Goal: Task Accomplishment & Management: Manage account settings

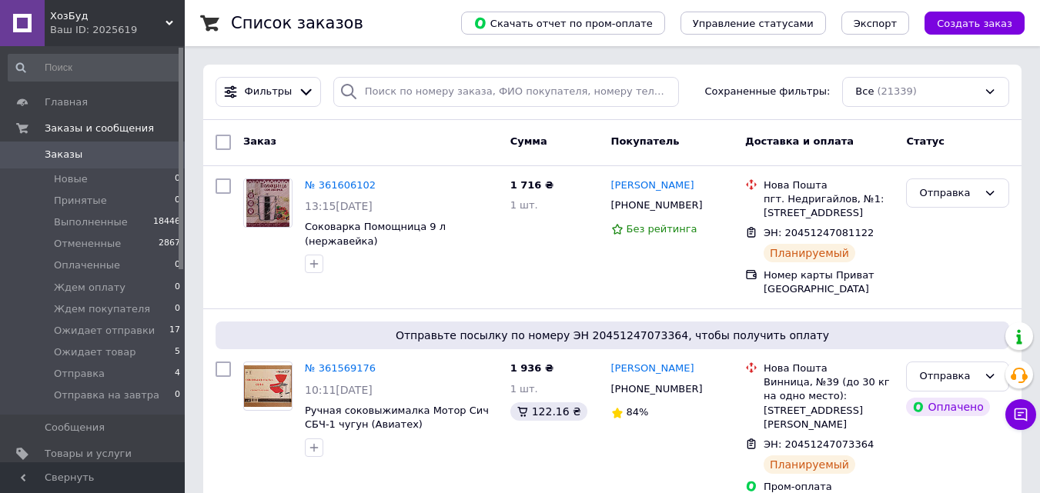
click at [226, 142] on input "checkbox" at bounding box center [223, 142] width 15 height 15
checkbox input "true"
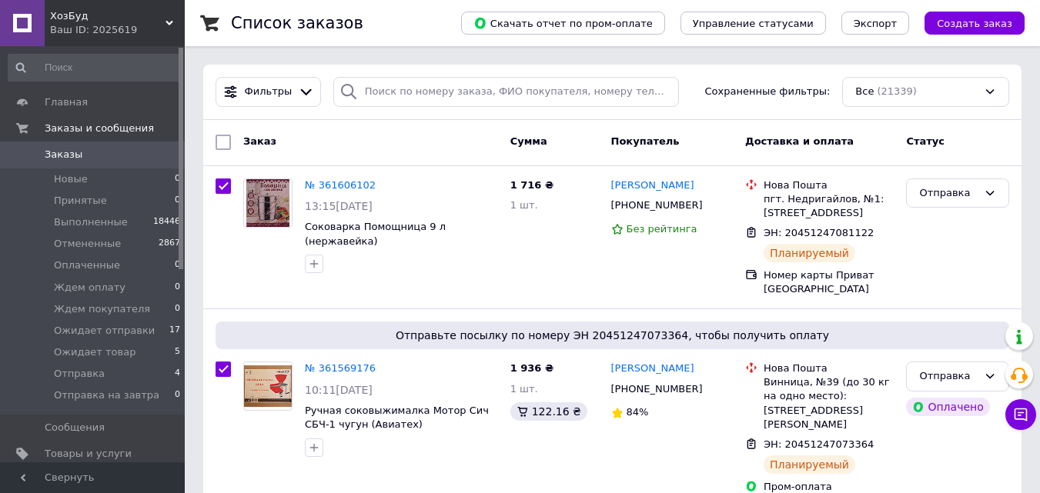
checkbox input "true"
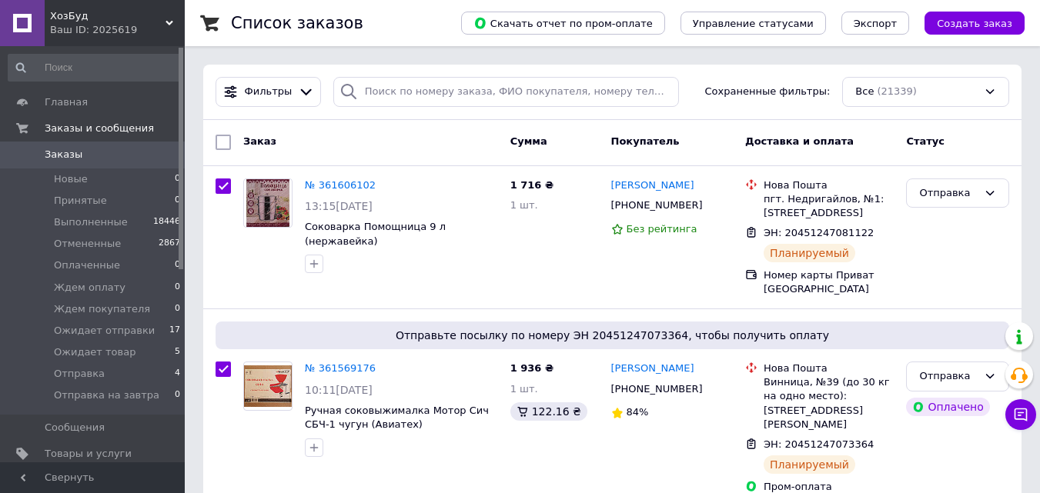
checkbox input "true"
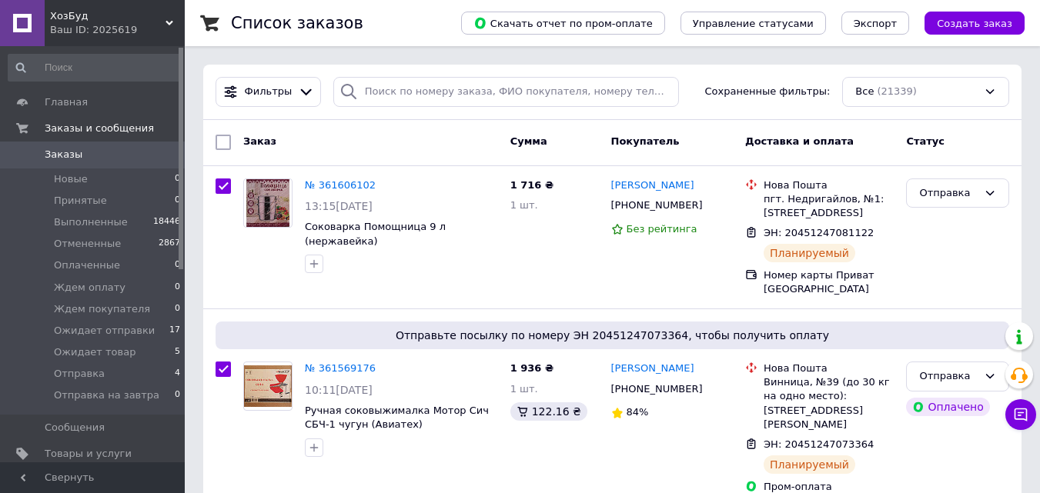
checkbox input "true"
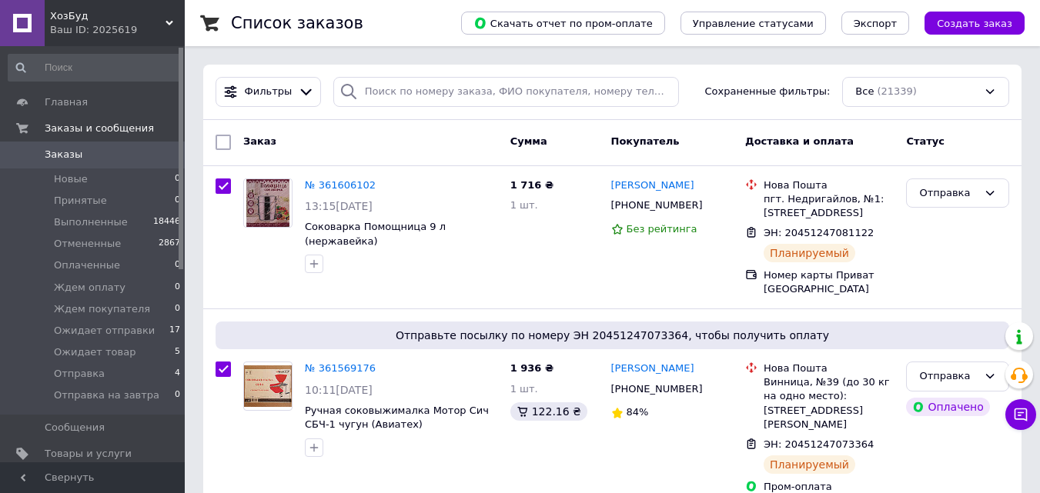
checkbox input "true"
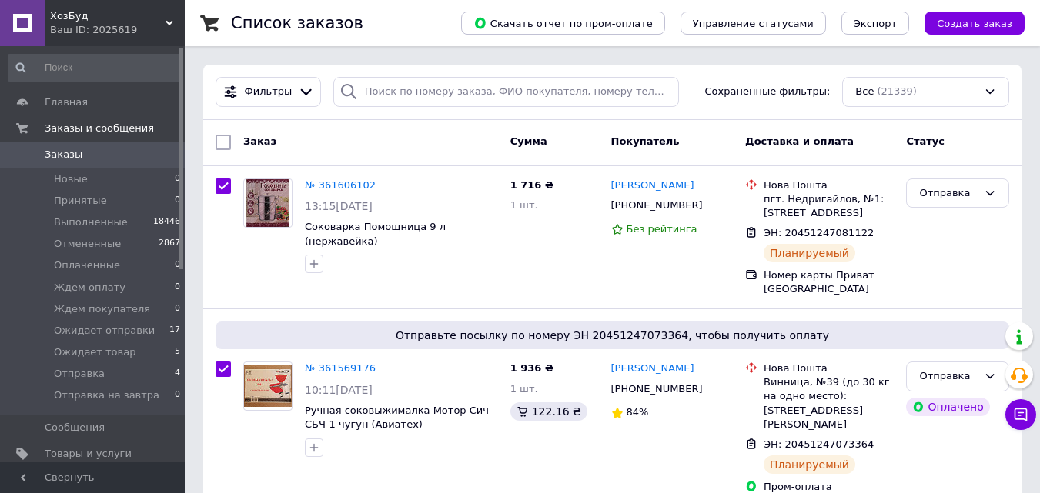
checkbox input "true"
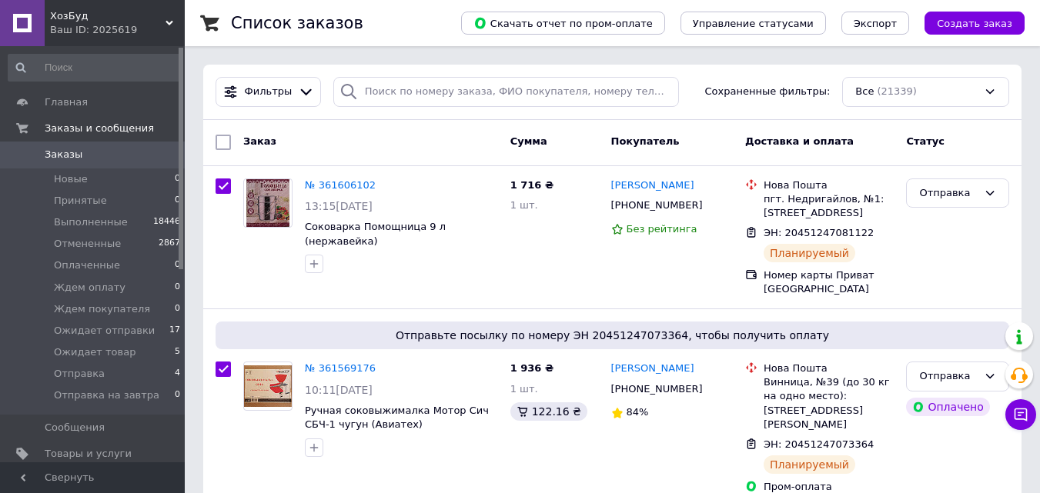
checkbox input "true"
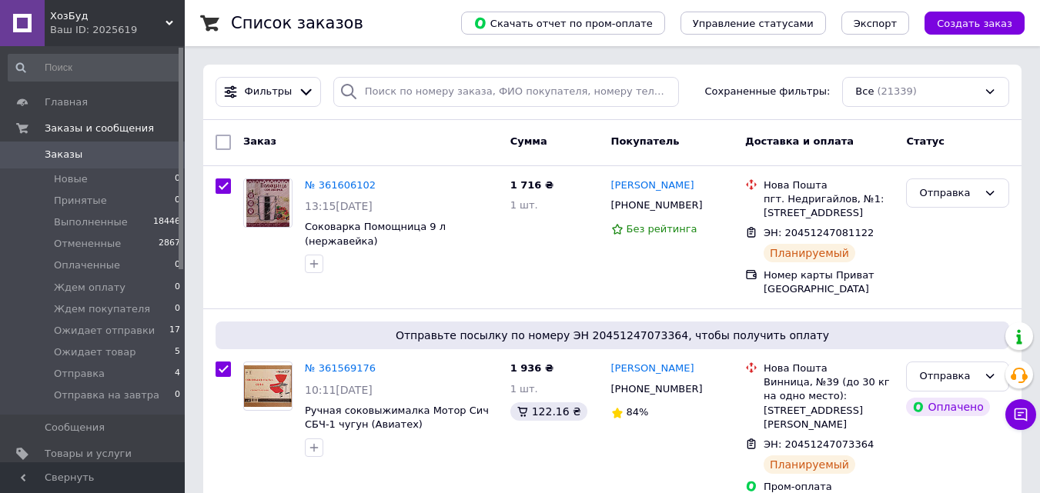
checkbox input "true"
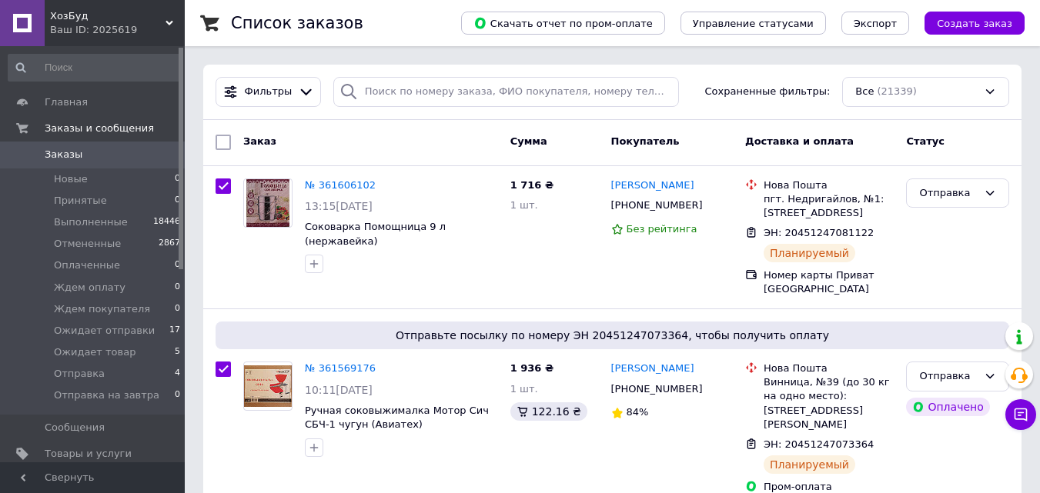
checkbox input "true"
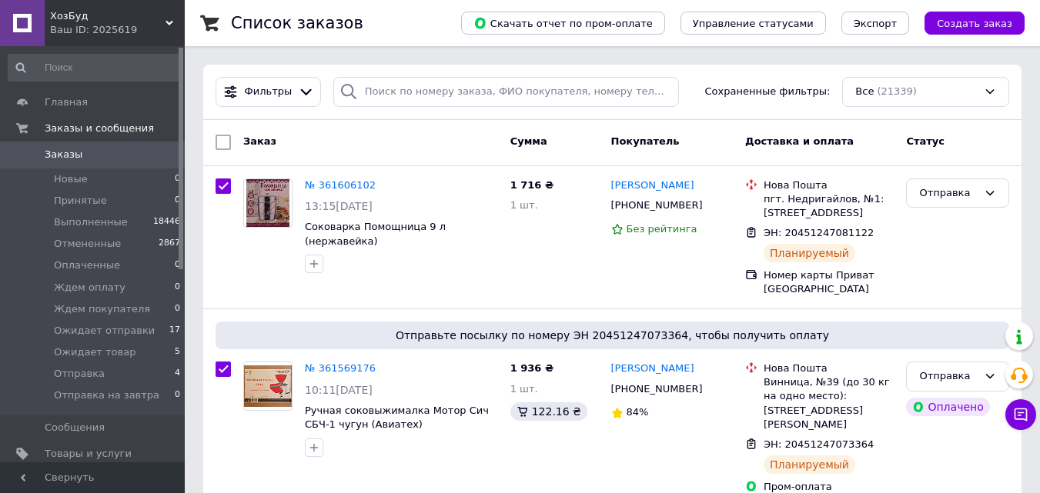
checkbox input "true"
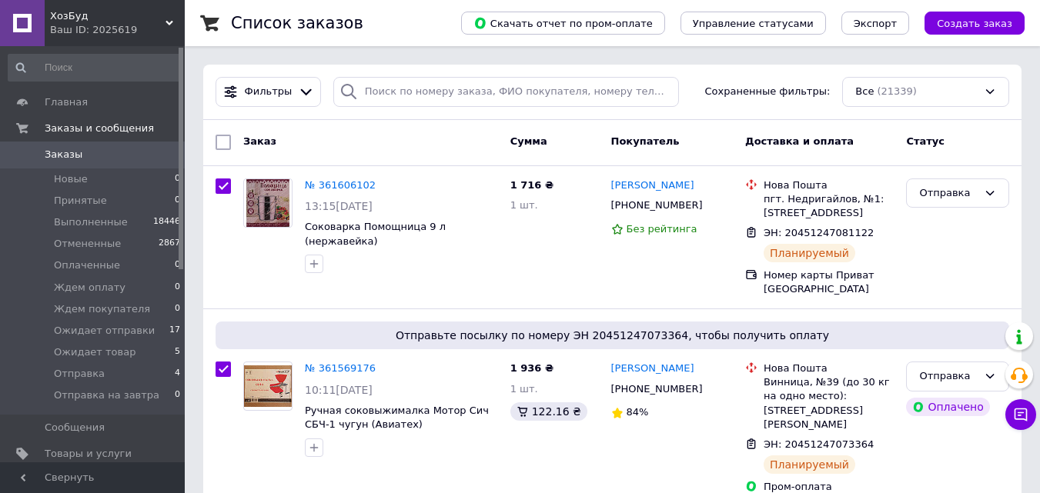
checkbox input "true"
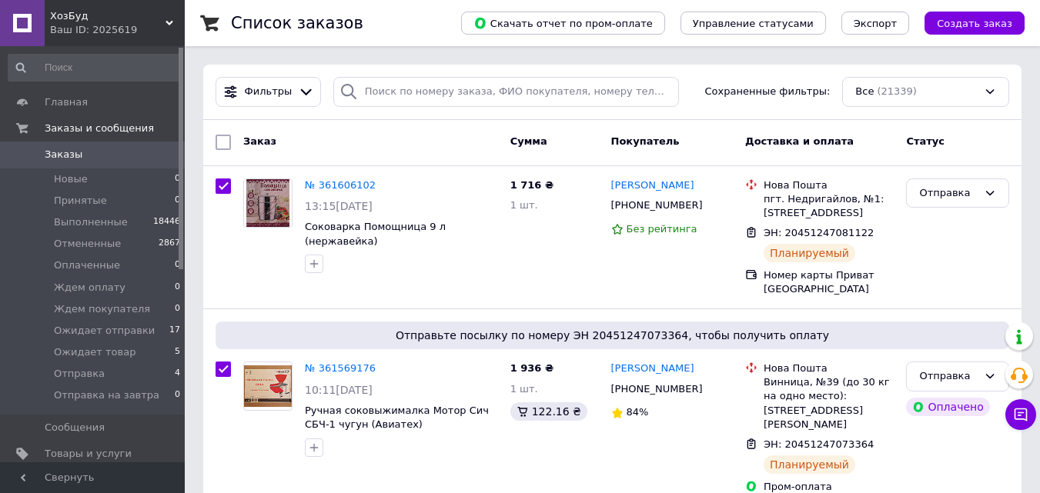
checkbox input "true"
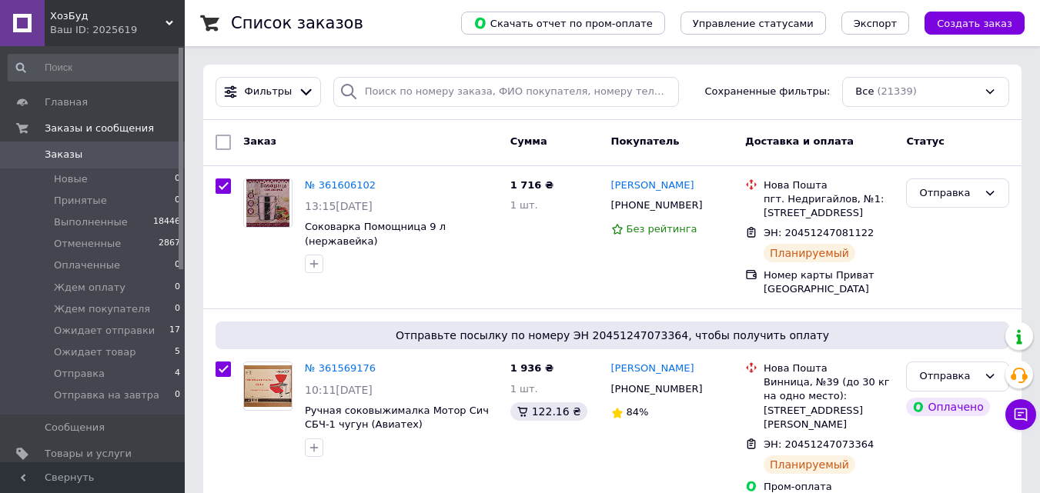
checkbox input "true"
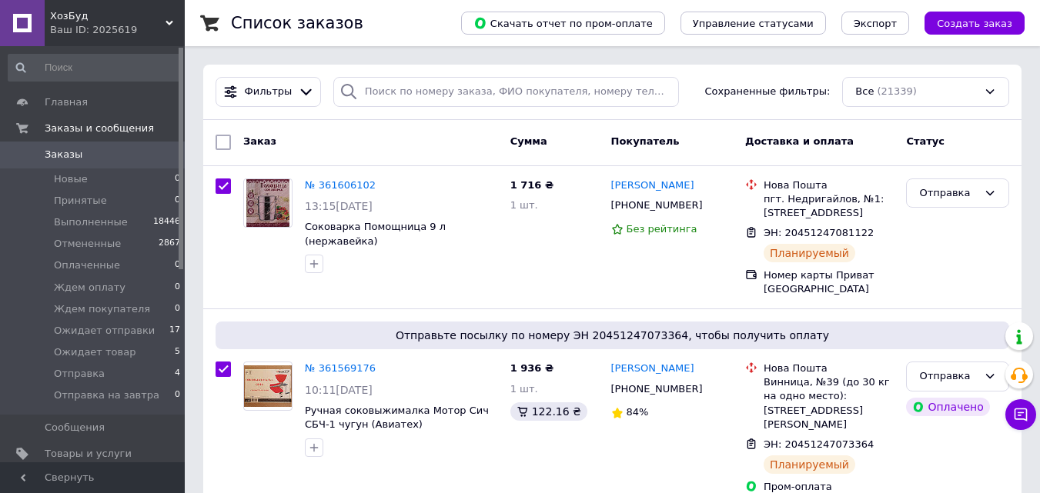
checkbox input "true"
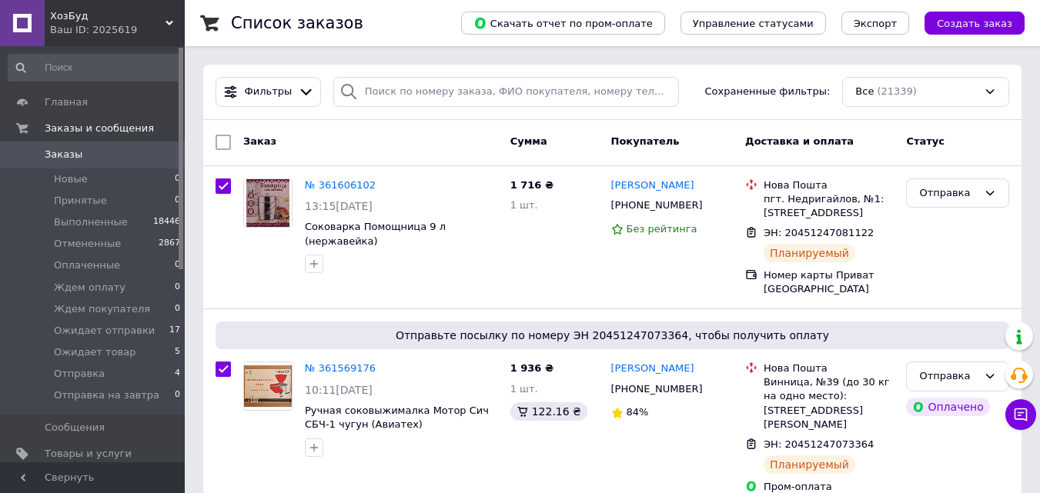
checkbox input "true"
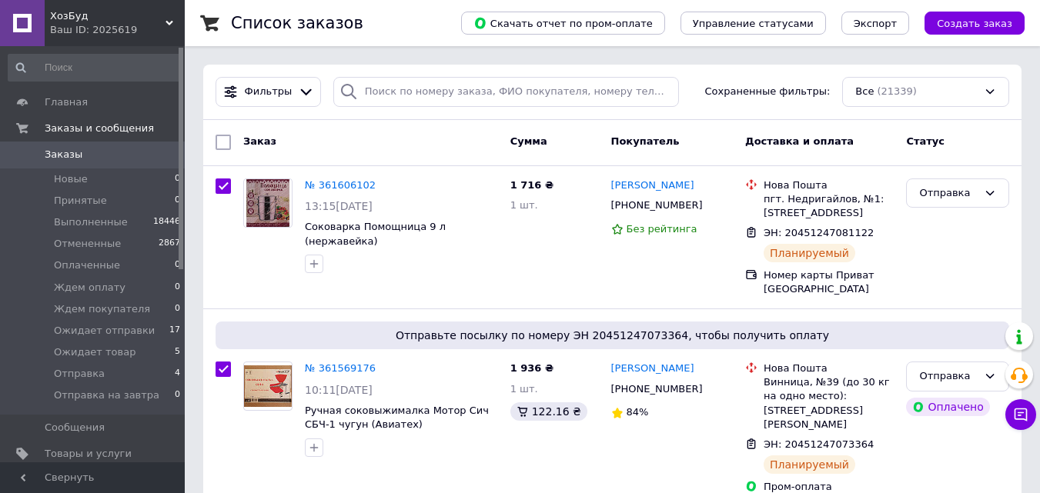
checkbox input "true"
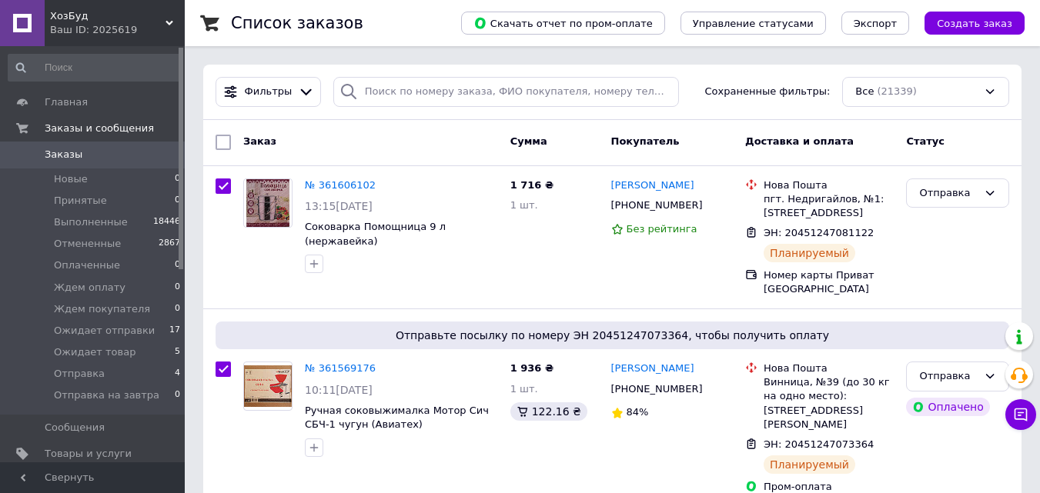
checkbox input "true"
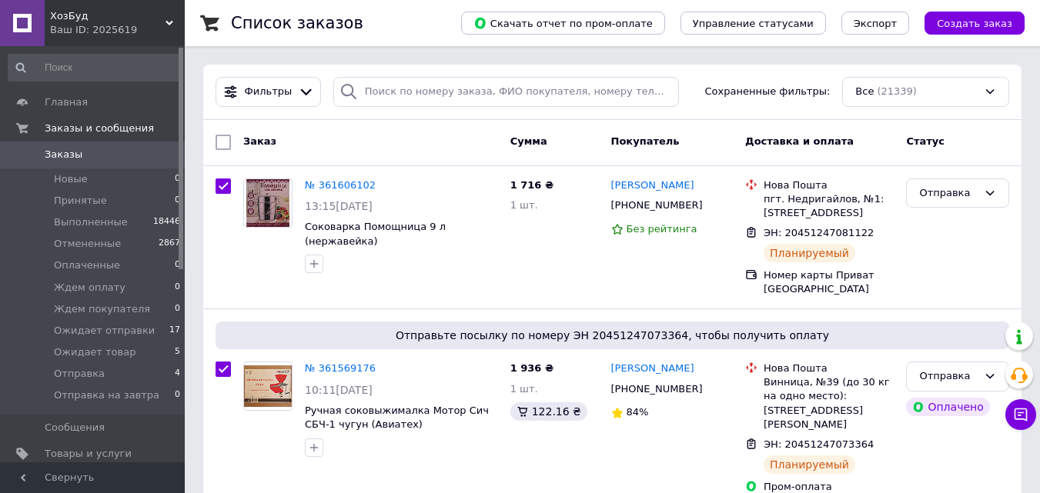
checkbox input "true"
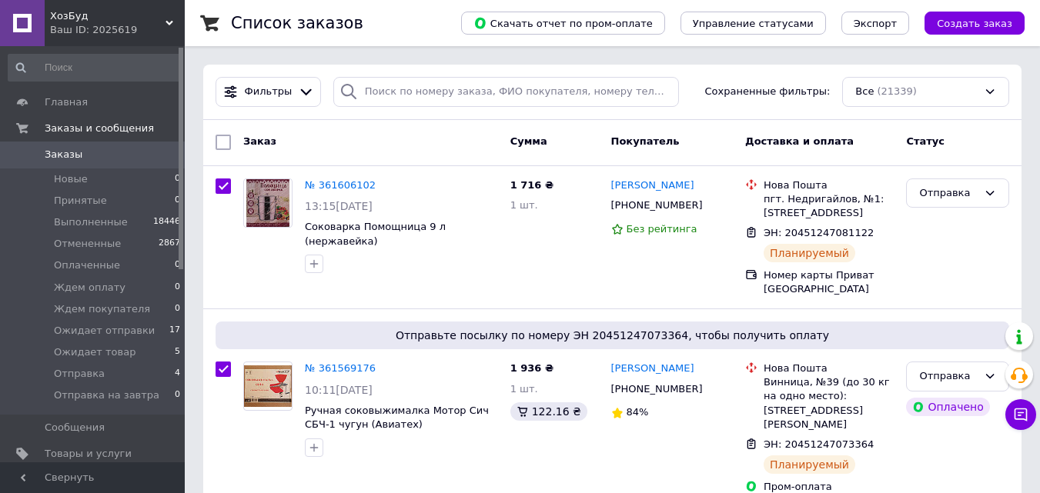
checkbox input "true"
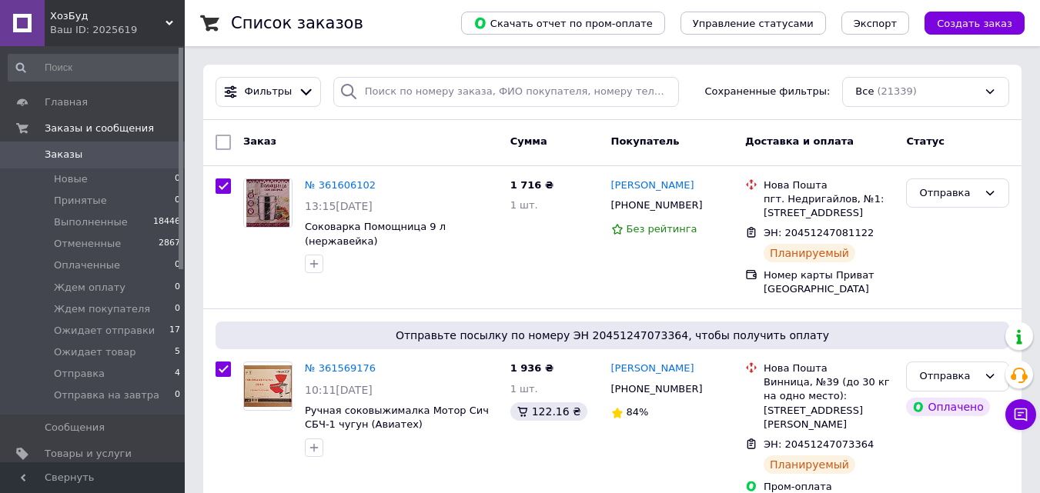
checkbox input "true"
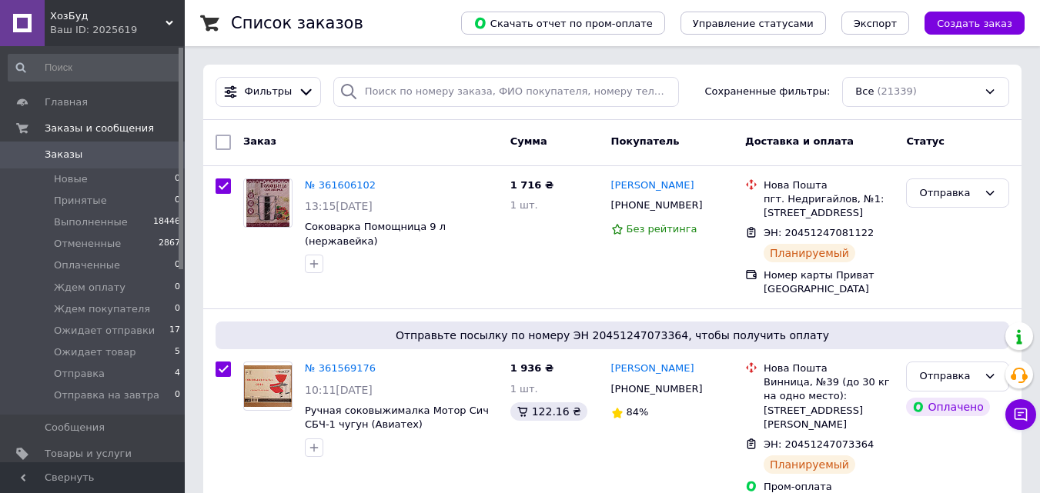
checkbox input "true"
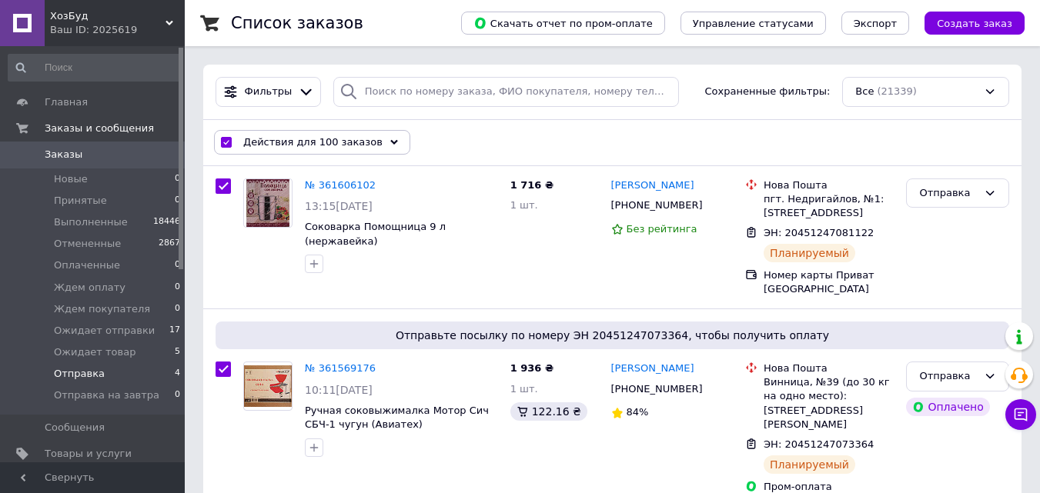
click at [125, 369] on li "Отправка 4" at bounding box center [94, 374] width 189 height 22
checkbox input "false"
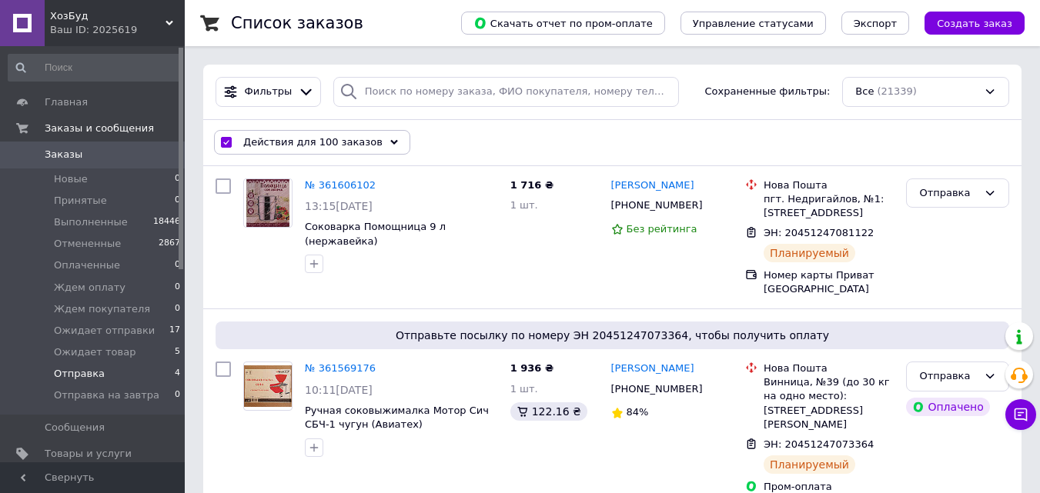
checkbox input "false"
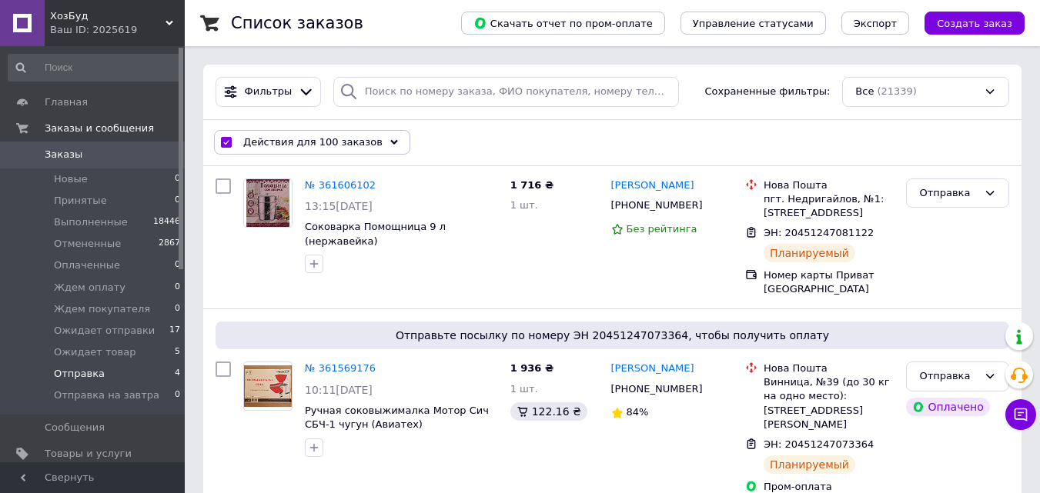
checkbox input "false"
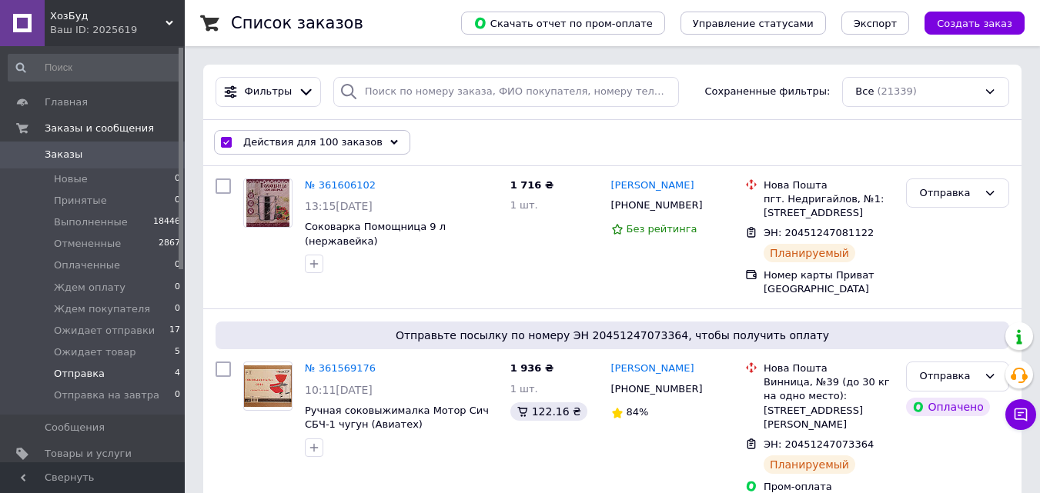
checkbox input "false"
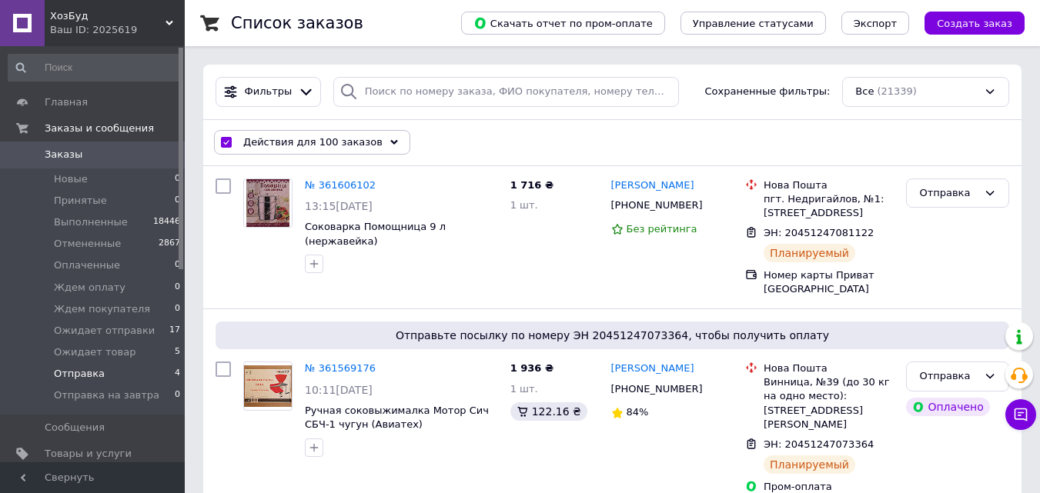
checkbox input "false"
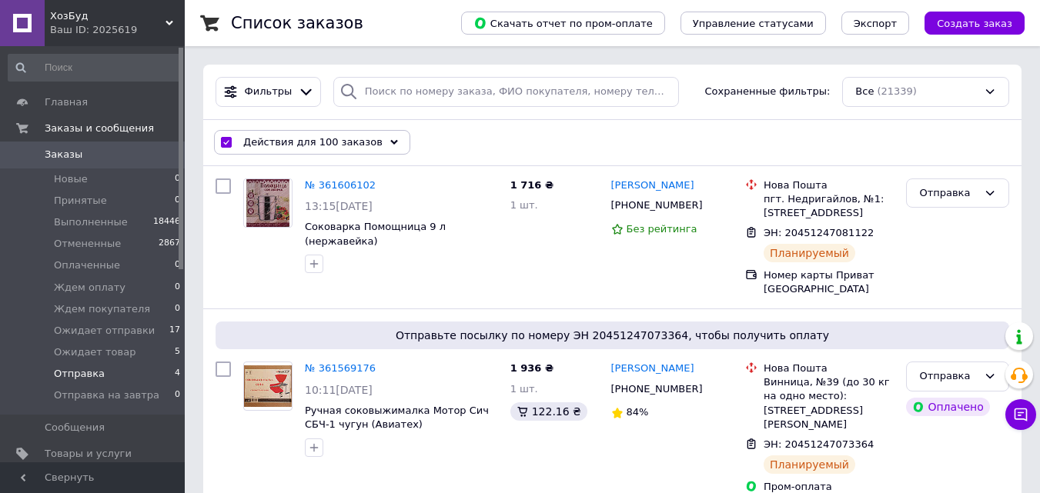
checkbox input "false"
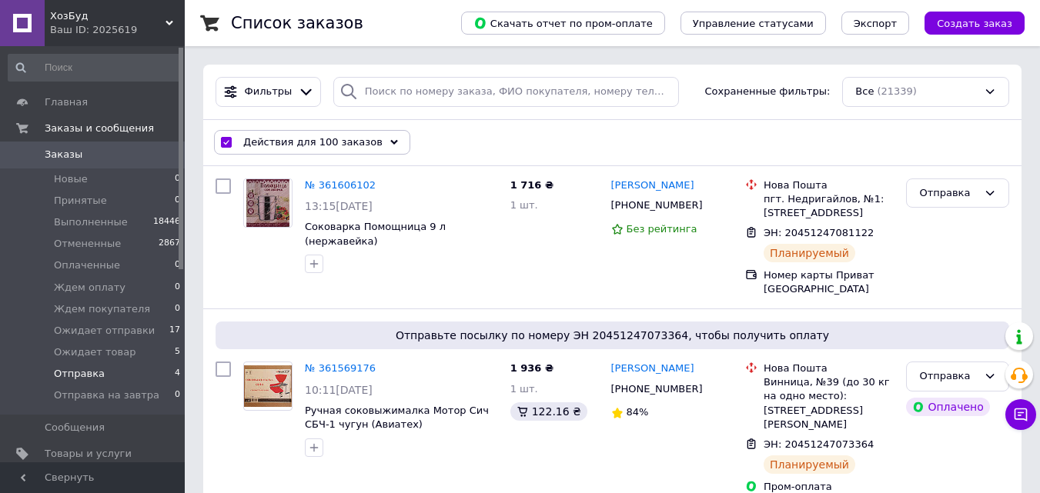
checkbox input "false"
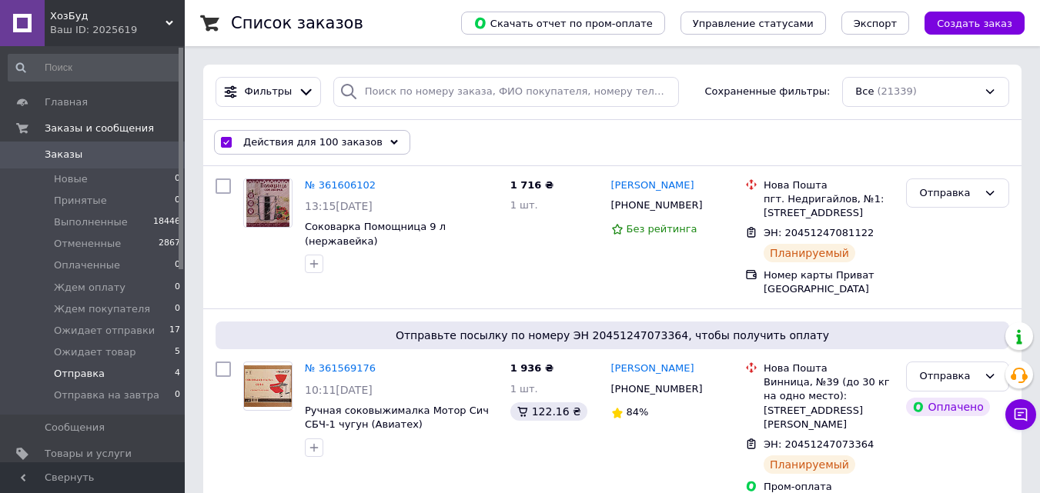
checkbox input "false"
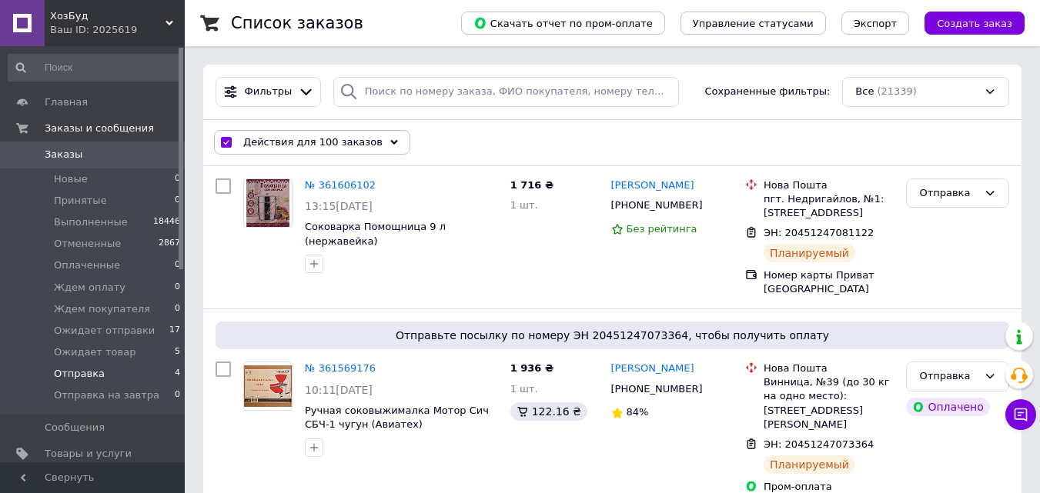
checkbox input "false"
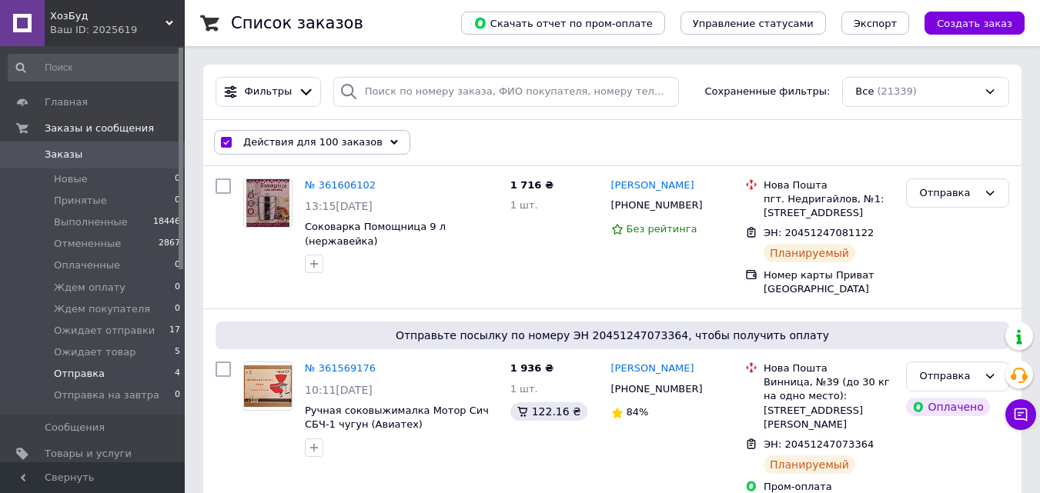
checkbox input "false"
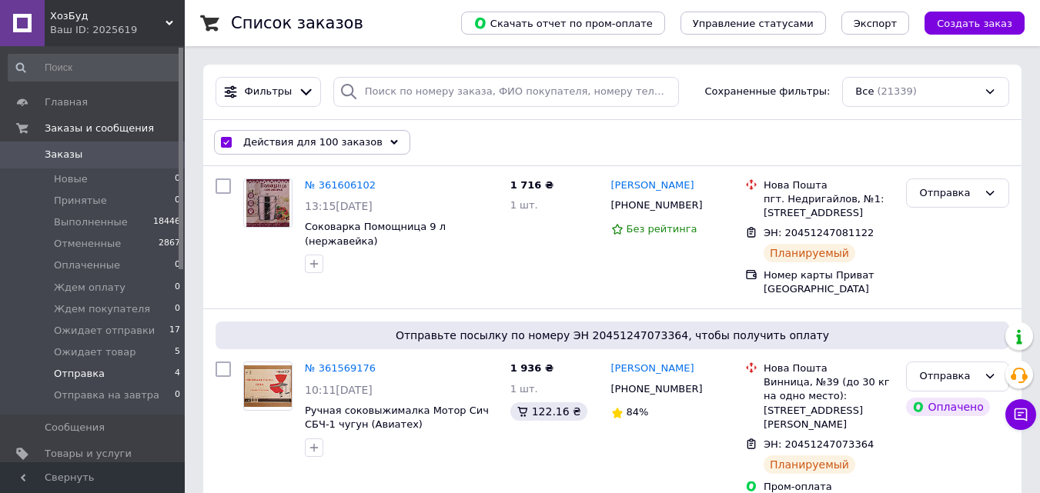
checkbox input "false"
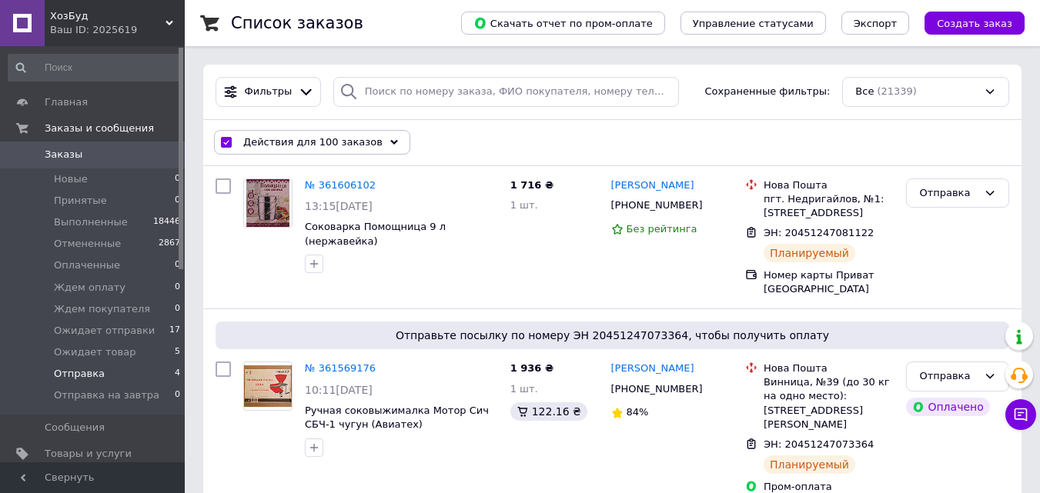
checkbox input "false"
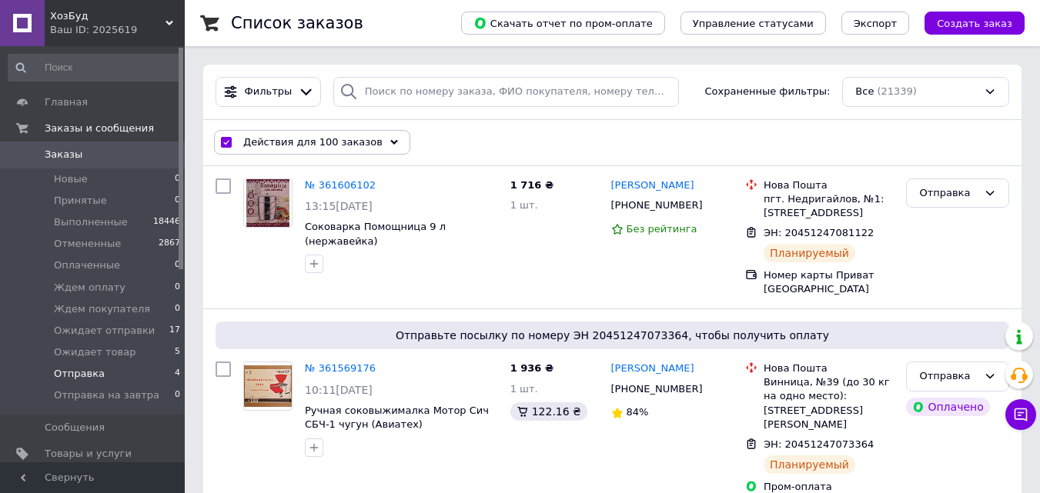
checkbox input "false"
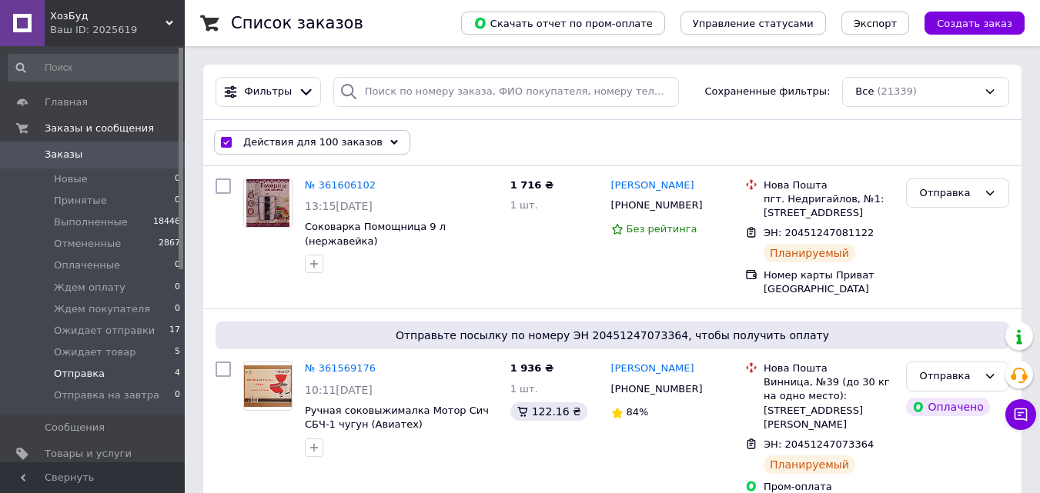
checkbox input "false"
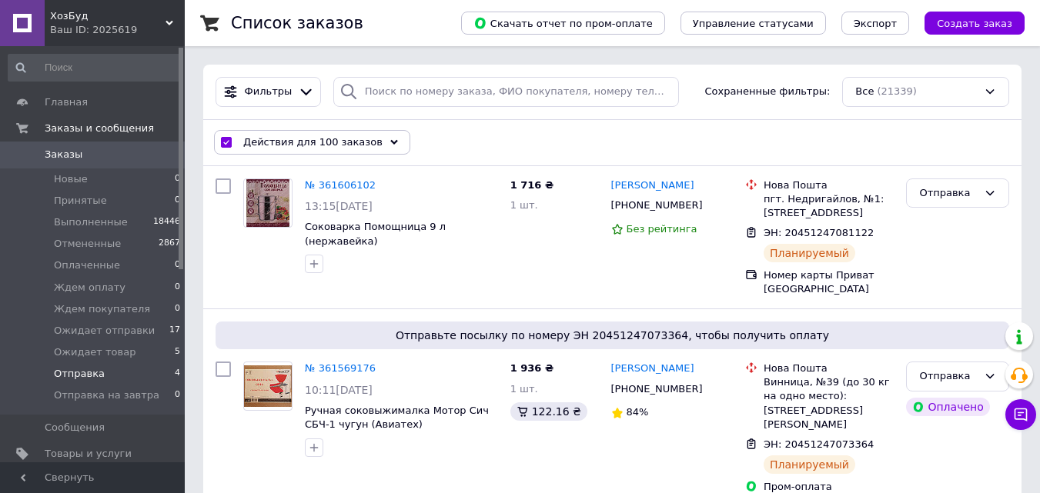
checkbox input "false"
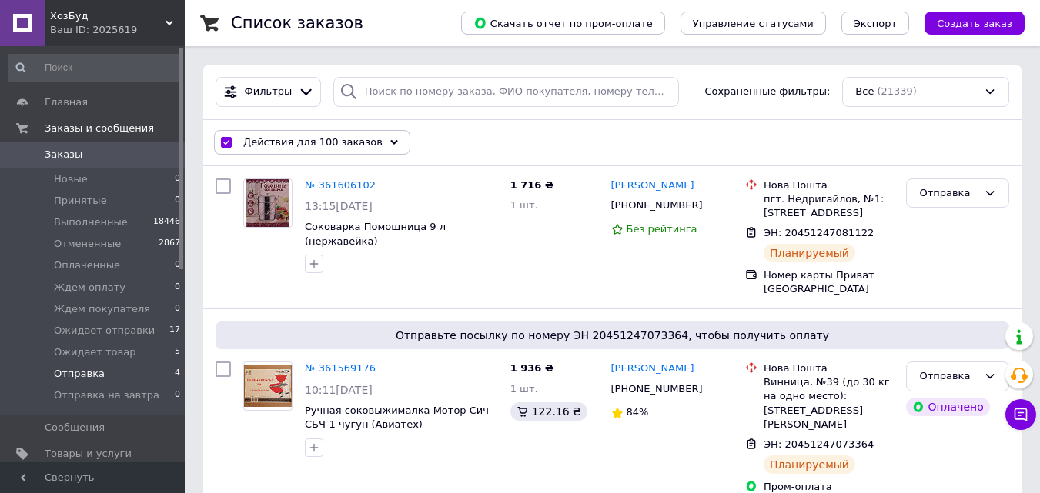
checkbox input "false"
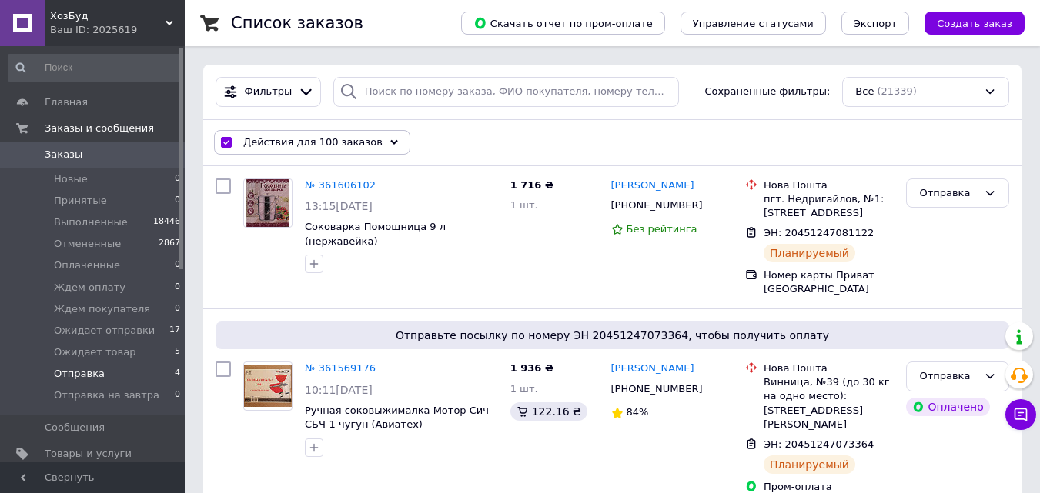
checkbox input "false"
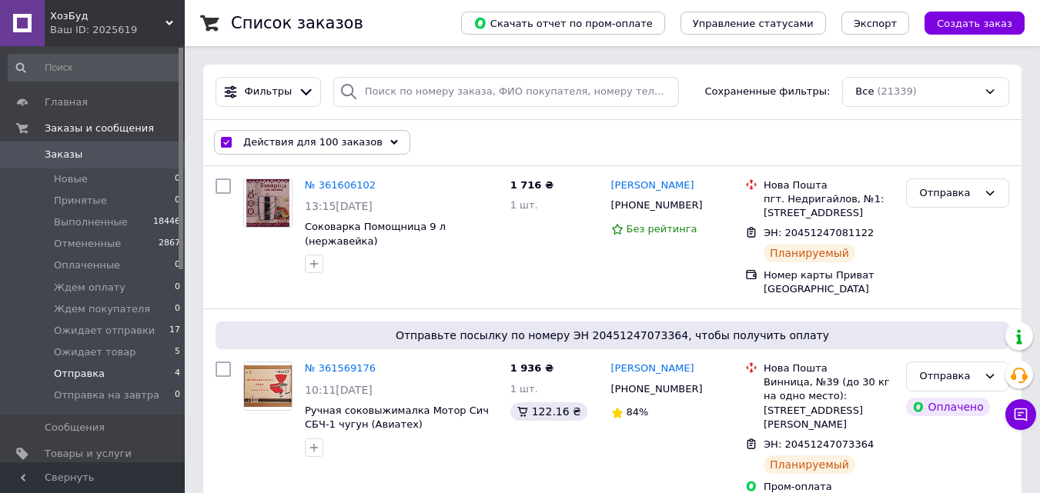
checkbox input "false"
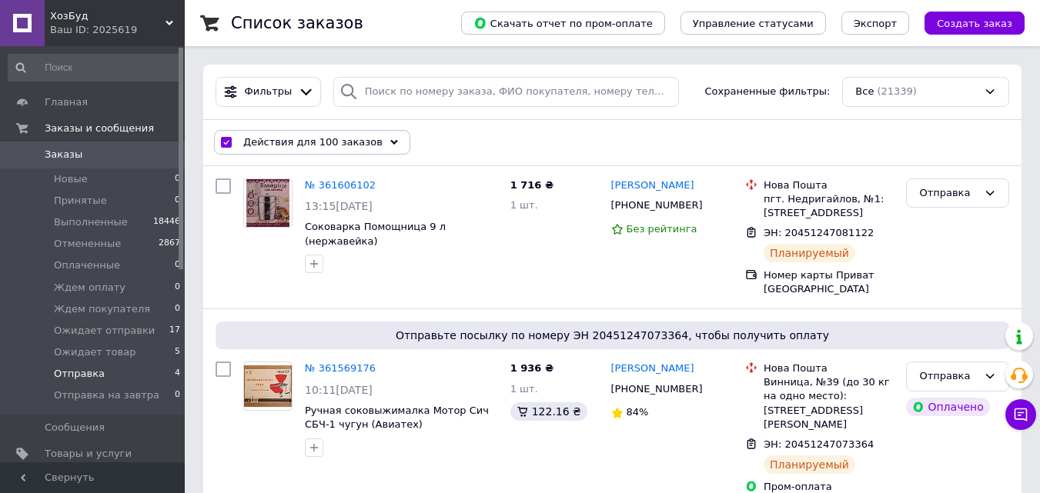
checkbox input "false"
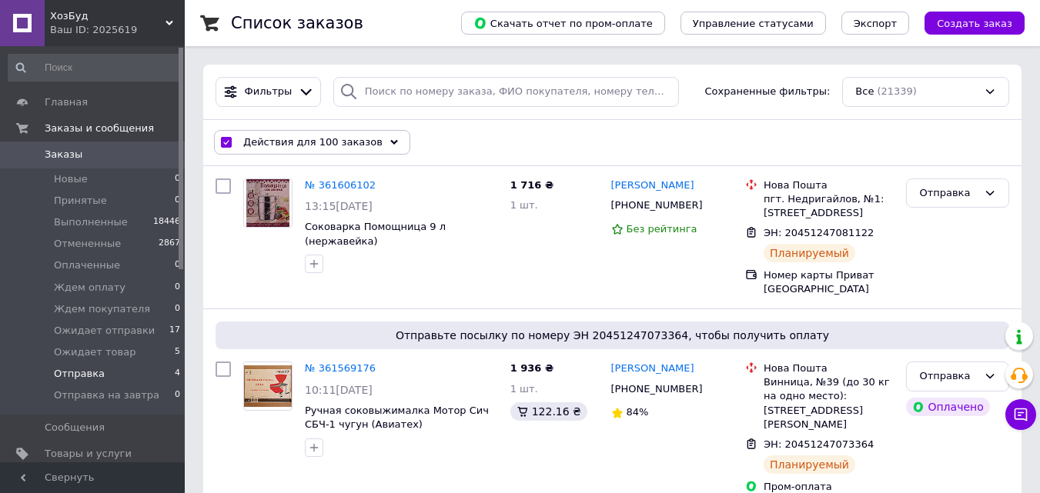
checkbox input "false"
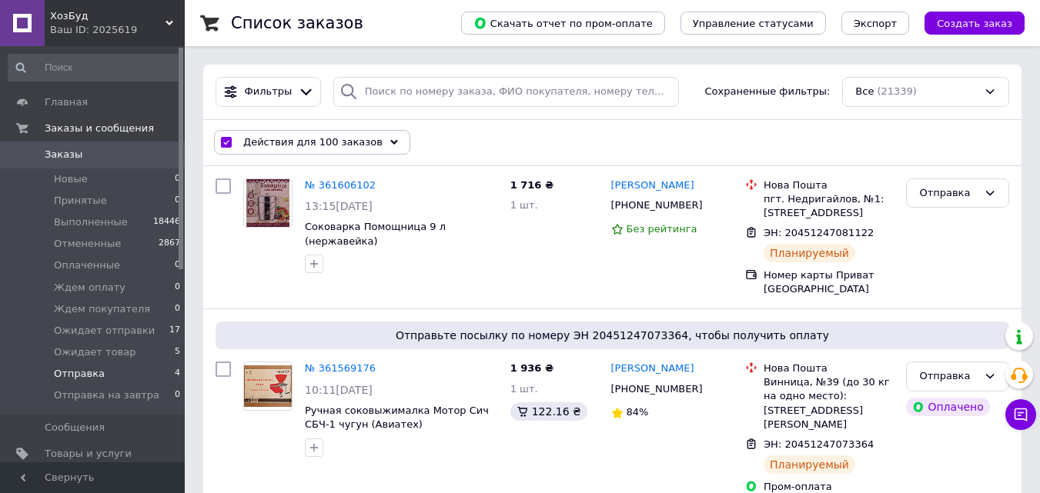
checkbox input "false"
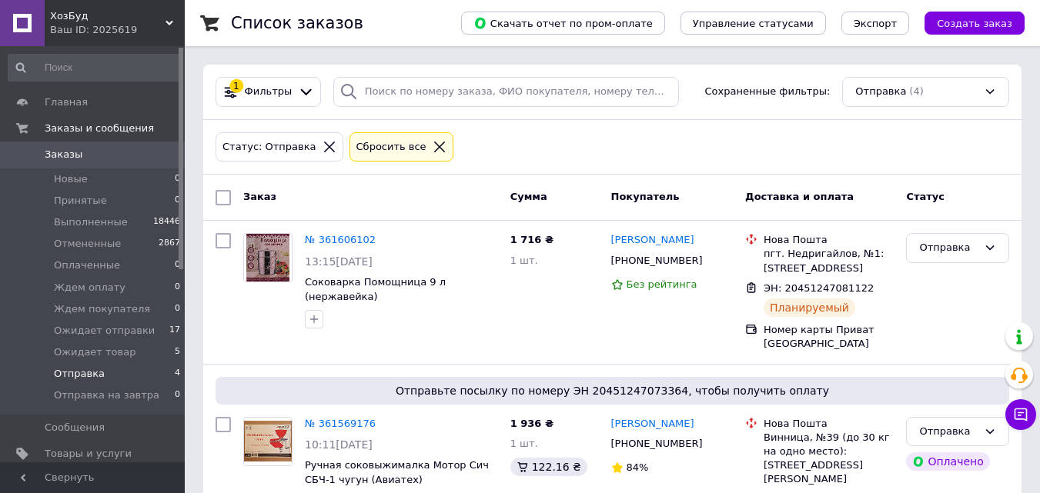
click at [218, 201] on input "checkbox" at bounding box center [223, 197] width 15 height 15
